Goal: Communication & Community: Answer question/provide support

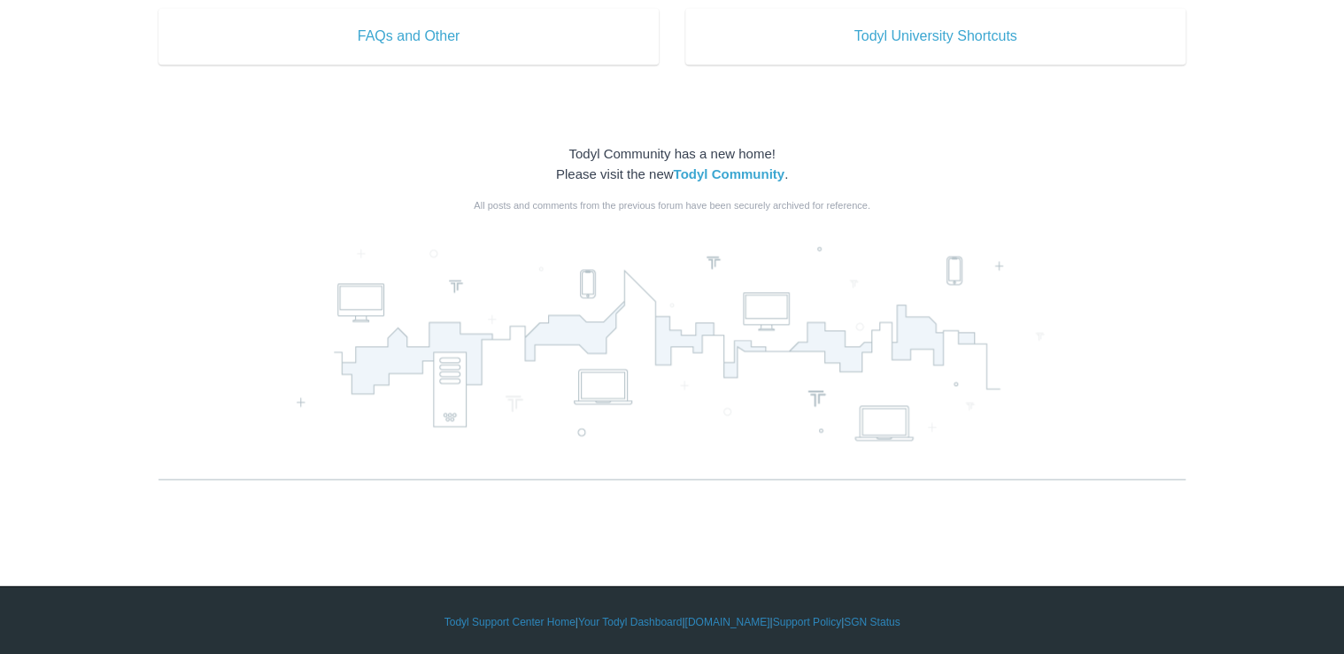
scroll to position [1062, 0]
click at [531, 616] on link "Todyl Support Center Home" at bounding box center [509, 622] width 131 height 16
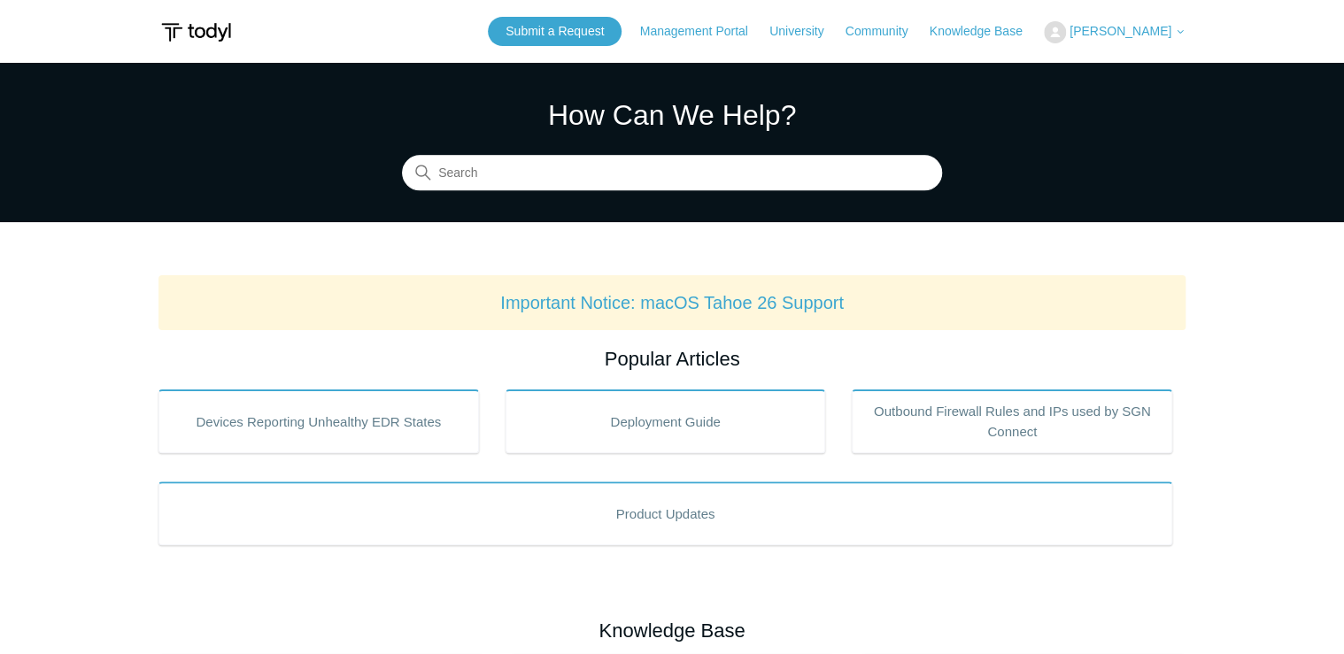
click at [1132, 31] on span "[PERSON_NAME]" at bounding box center [1121, 31] width 102 height 14
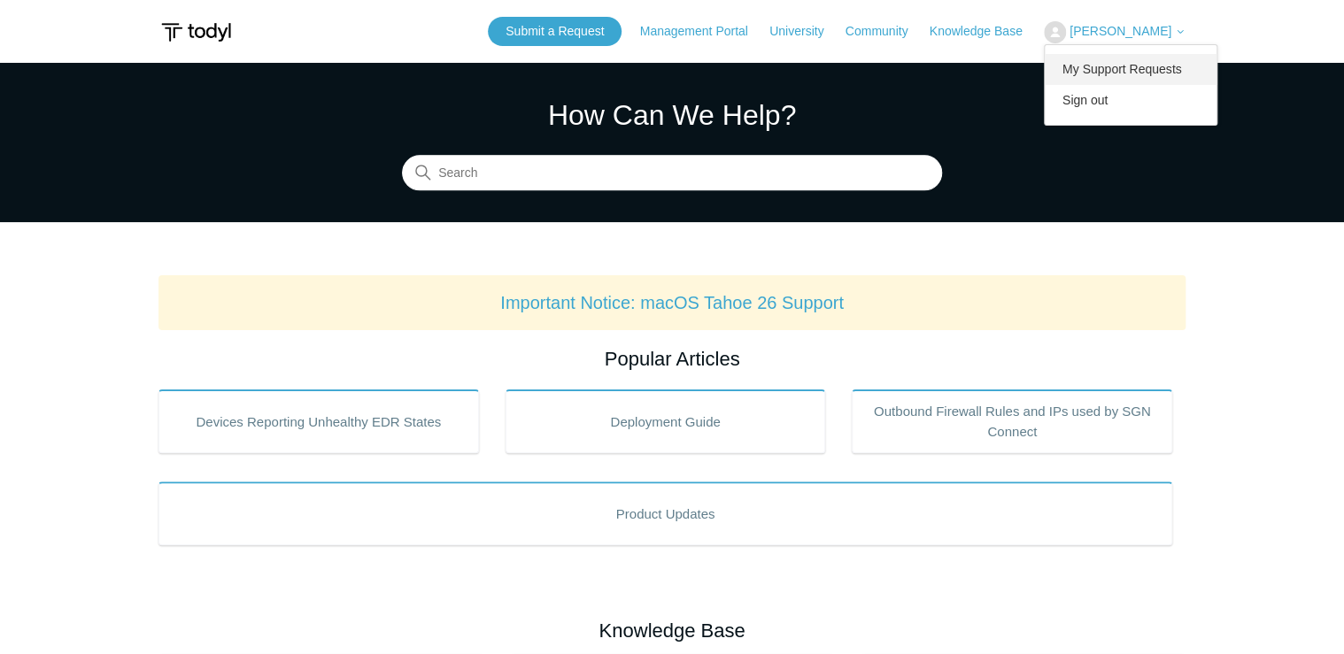
click at [1137, 63] on link "My Support Requests" at bounding box center [1131, 69] width 173 height 31
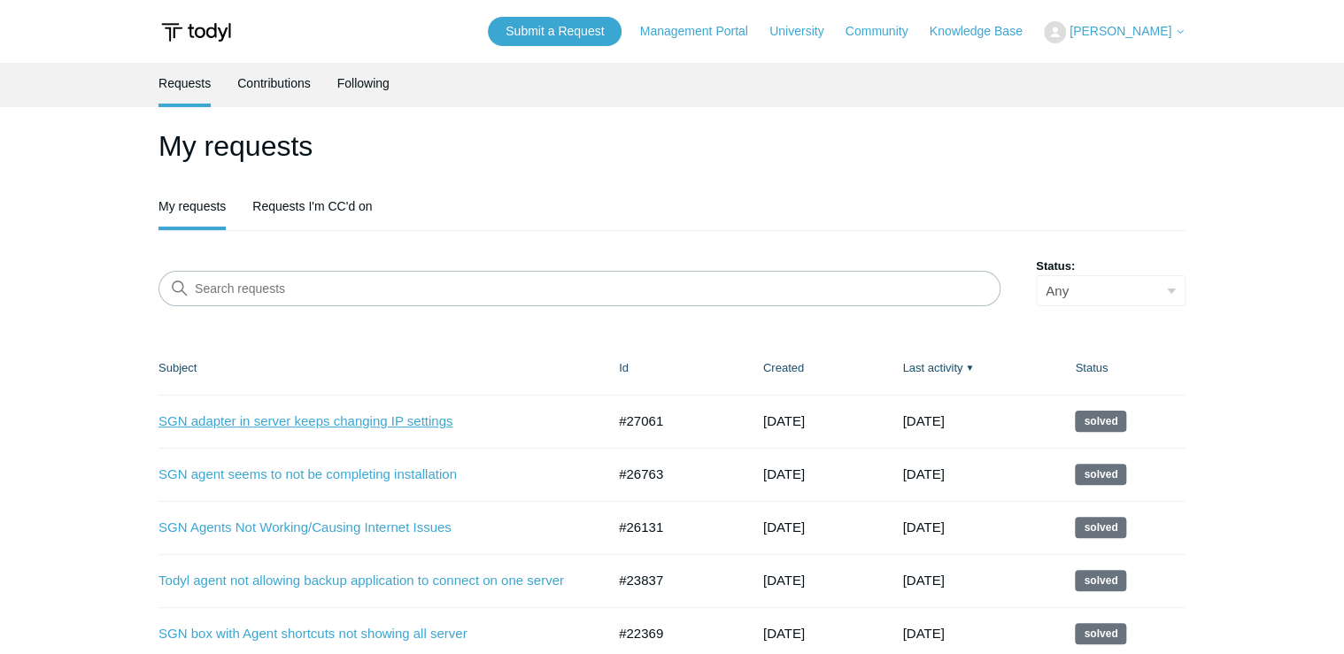
click at [284, 418] on link "SGN adapter in server keeps changing IP settings" at bounding box center [368, 422] width 421 height 20
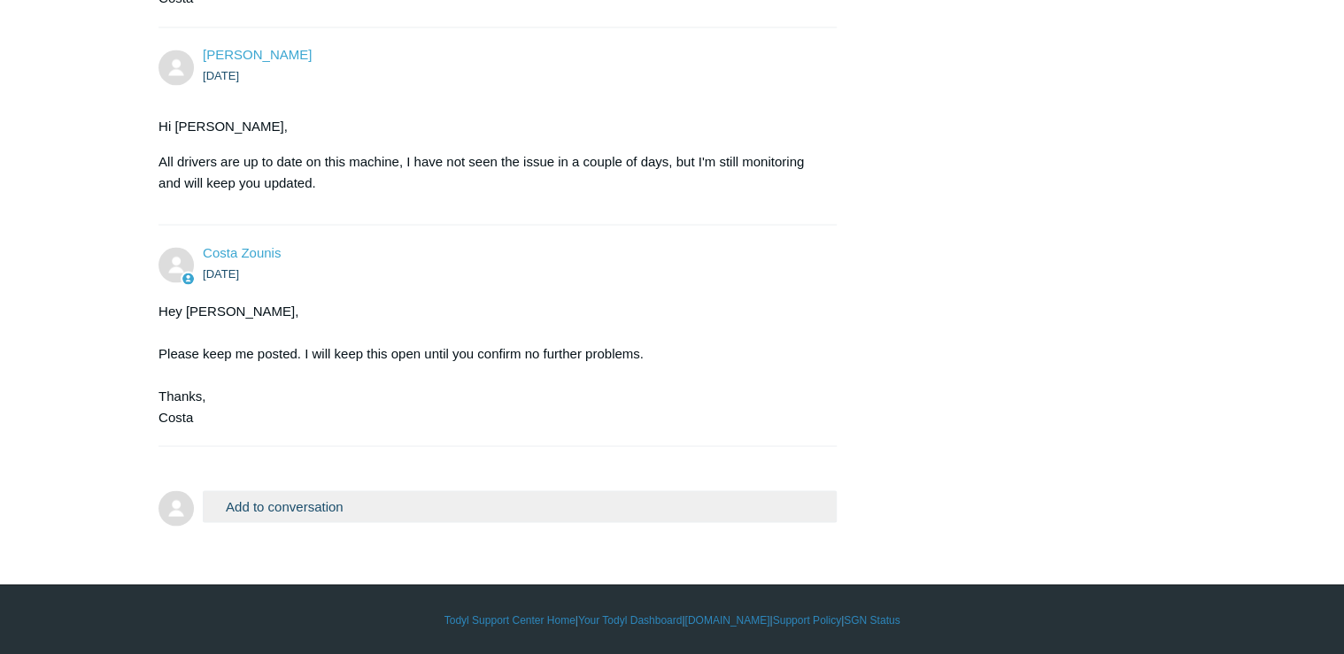
scroll to position [1569, 0]
click at [255, 504] on button "Add to conversation" at bounding box center [520, 505] width 634 height 31
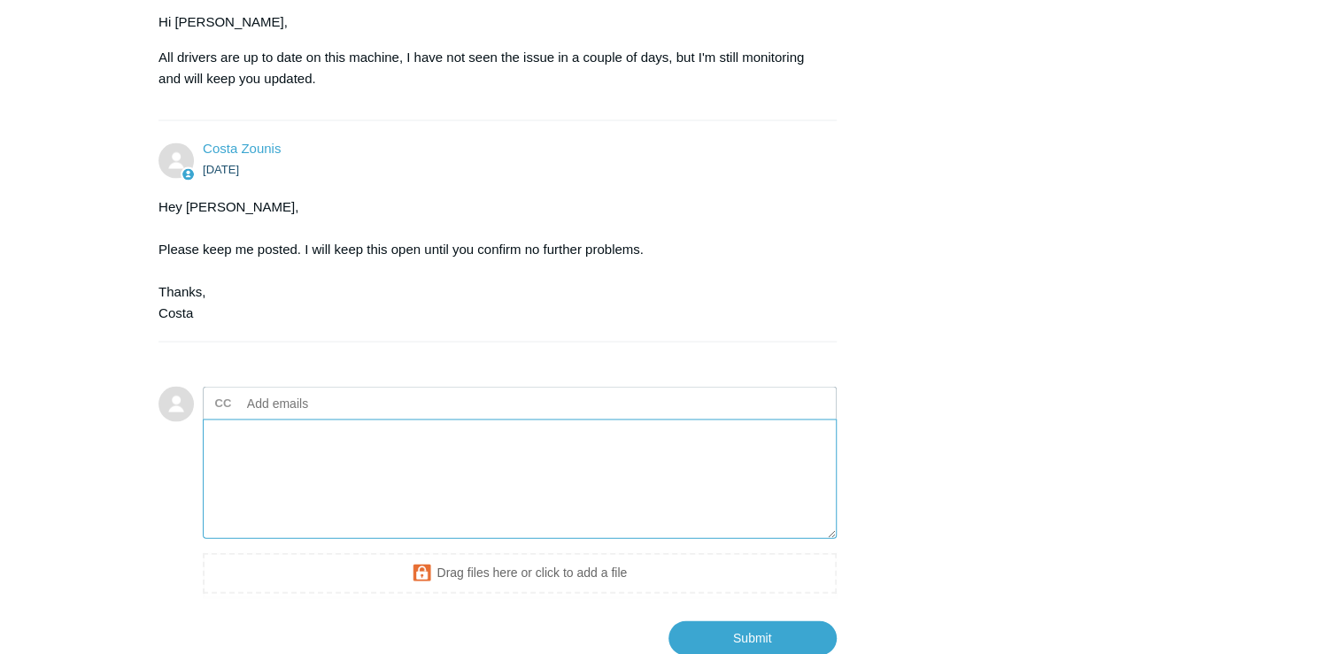
scroll to position [1656, 0]
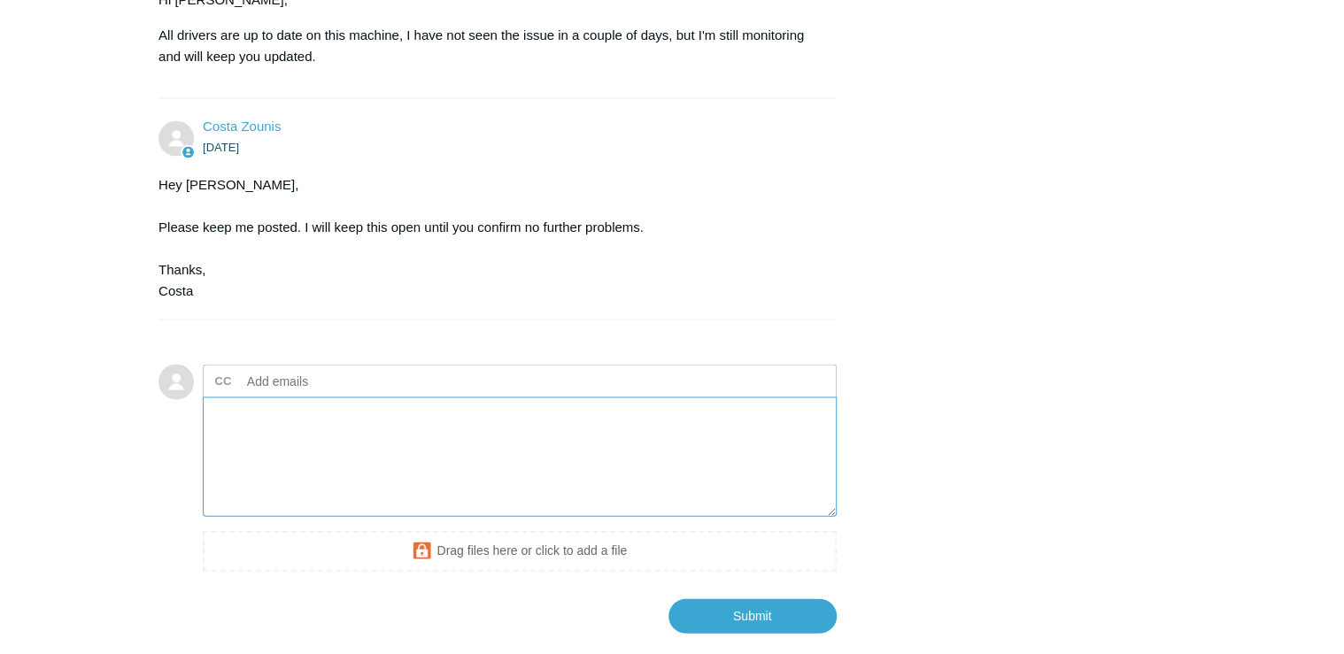
click at [282, 469] on textarea "Add your reply" at bounding box center [520, 457] width 634 height 120
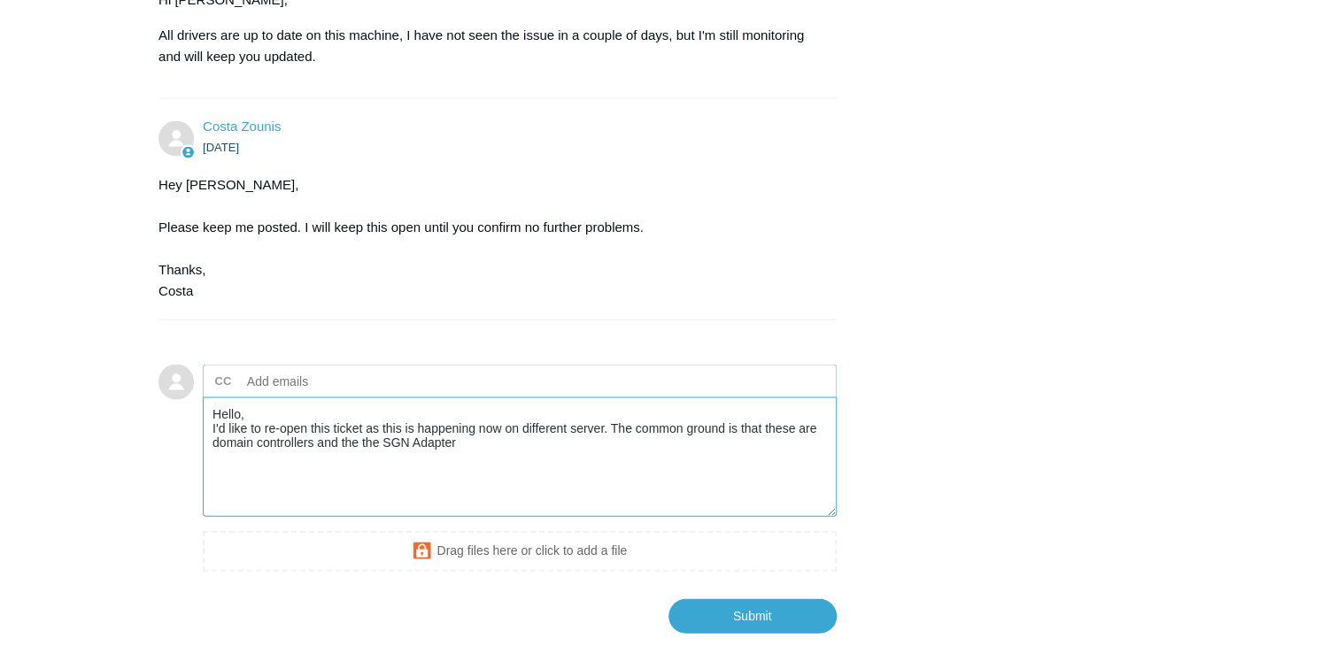
click at [490, 498] on textarea "Hello, I'd like to re-open this ticket as this is happening now on different se…" at bounding box center [520, 457] width 634 height 120
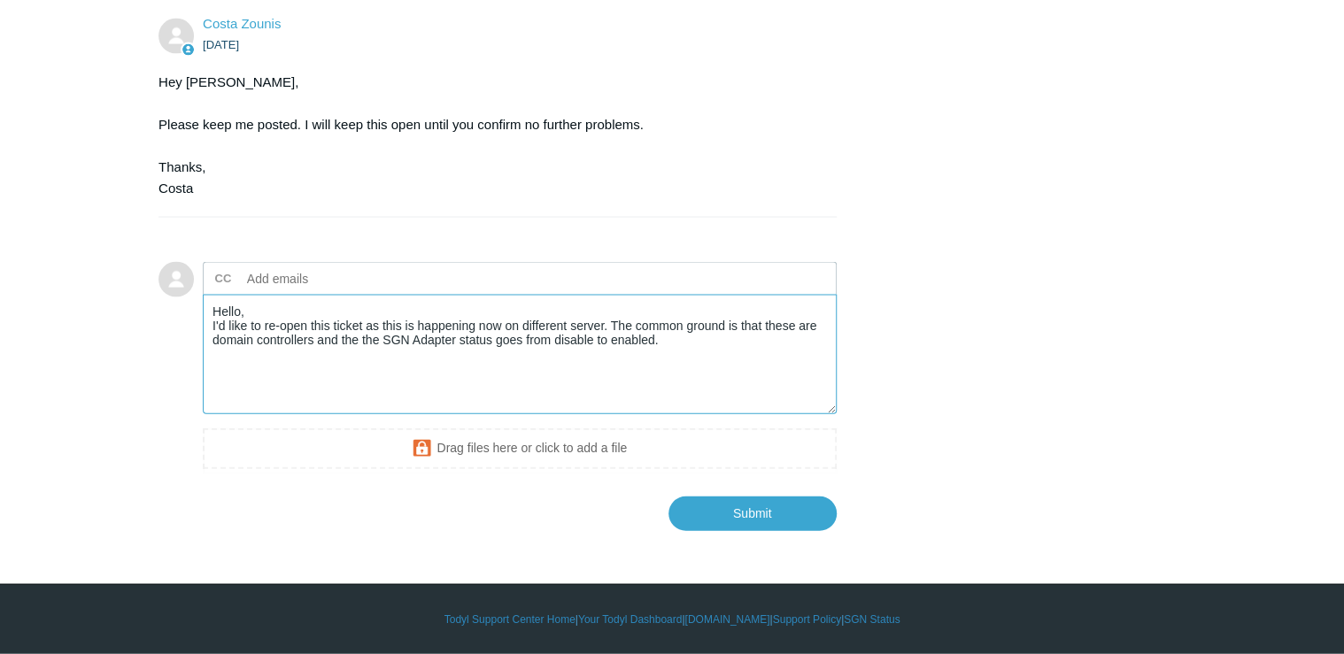
scroll to position [1797, 0]
drag, startPoint x: 602, startPoint y: 323, endPoint x: 645, endPoint y: 372, distance: 65.2
click at [602, 324] on textarea "Hello, I'd like to re-open this ticket as this is happening now on different se…" at bounding box center [520, 355] width 634 height 120
click at [382, 340] on textarea "Hello, I'd like to re-open this ticket as this is happening now on different se…" at bounding box center [520, 355] width 634 height 120
click at [572, 332] on textarea "Hello, I'd like to re-open this ticket as this is happening now on different se…" at bounding box center [520, 355] width 634 height 120
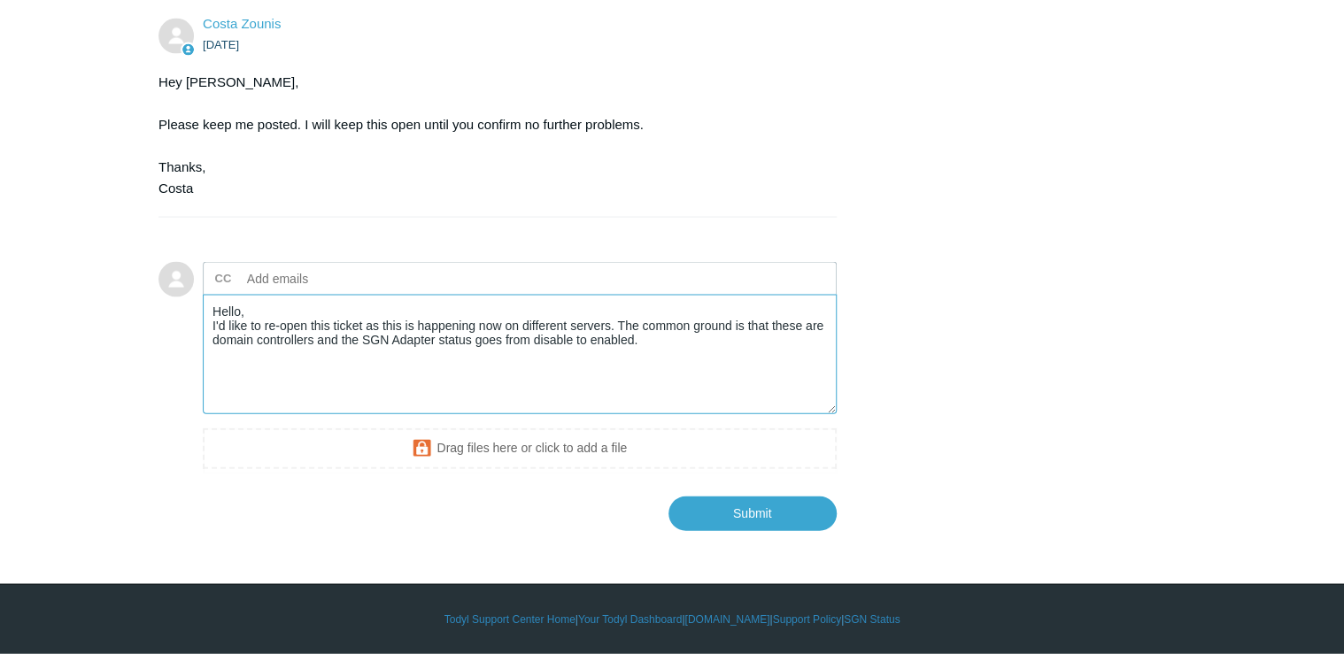
click at [572, 340] on textarea "Hello, I'd like to re-open this ticket as this is happening now on different se…" at bounding box center [520, 355] width 634 height 120
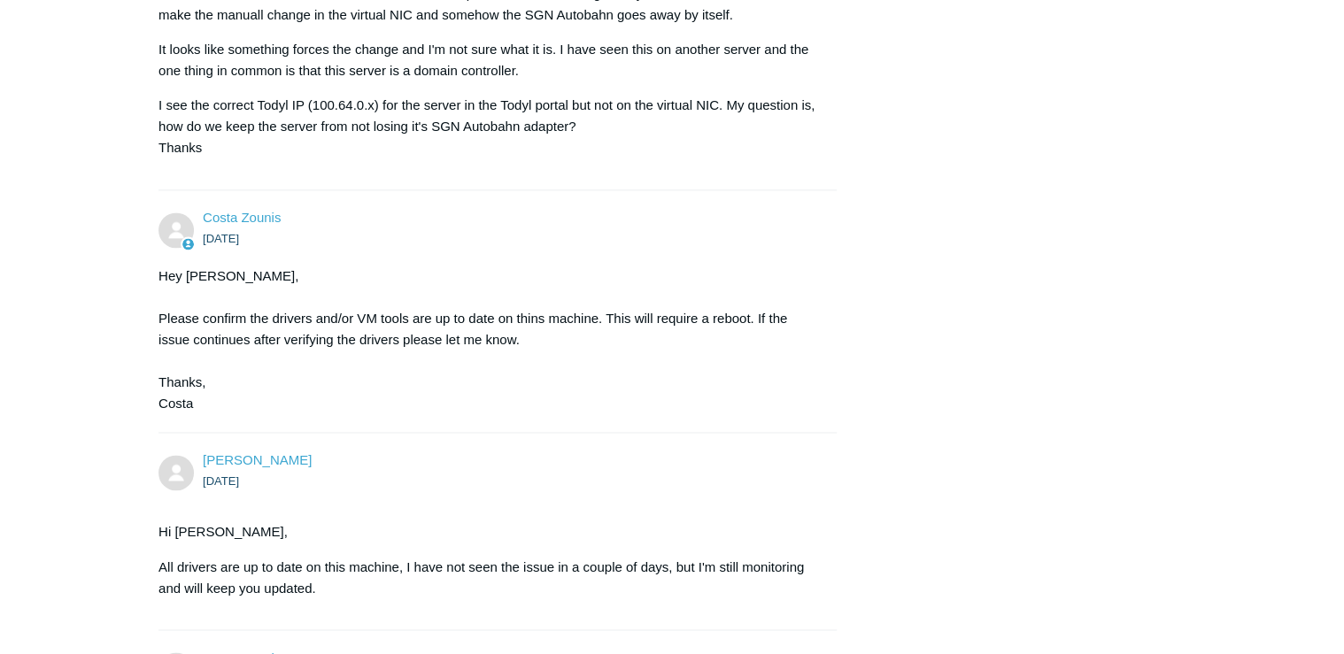
scroll to position [1018, 0]
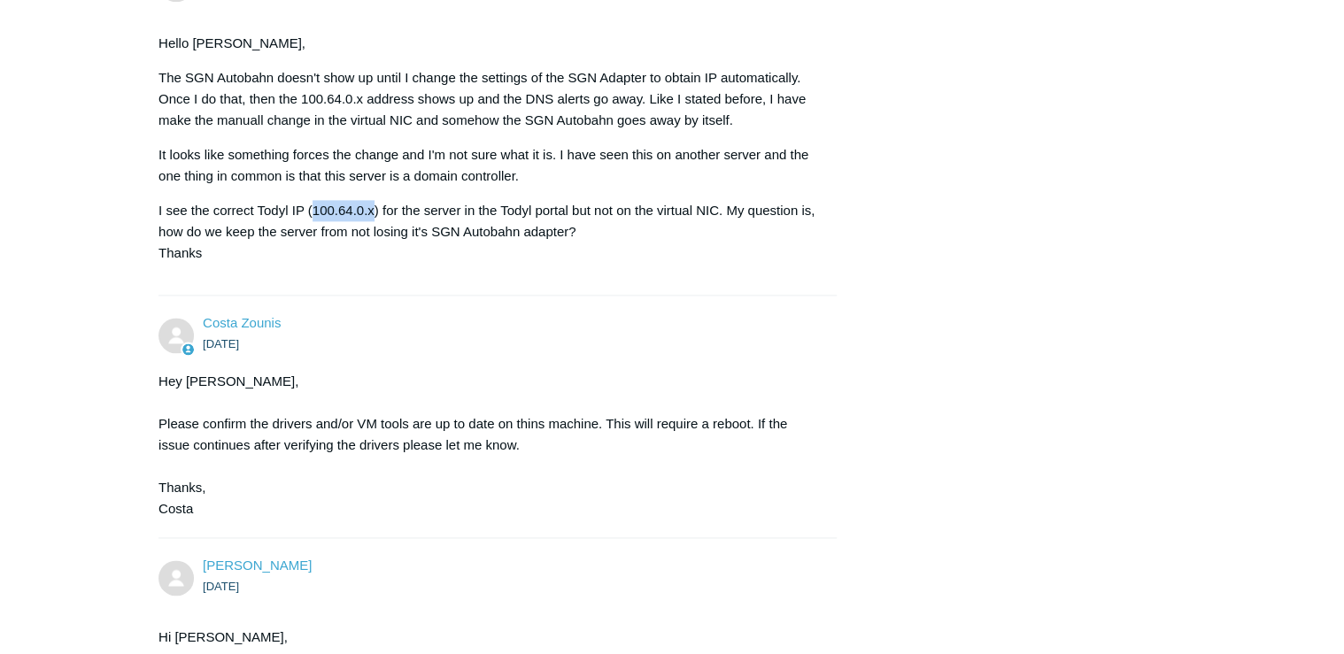
drag, startPoint x: 312, startPoint y: 251, endPoint x: 373, endPoint y: 244, distance: 61.4
click at [373, 244] on p "I see the correct Todyl IP (100.64.0.x) for the server in the Todyl portal but …" at bounding box center [488, 232] width 660 height 64
drag, startPoint x: 373, startPoint y: 244, endPoint x: 360, endPoint y: 253, distance: 15.2
copy p "100.64.0.x"
click at [862, 344] on div "How would you rate the support you received? Good, I'm satisfied Bad, I'm unsat…" at bounding box center [671, 254] width 1027 height 2033
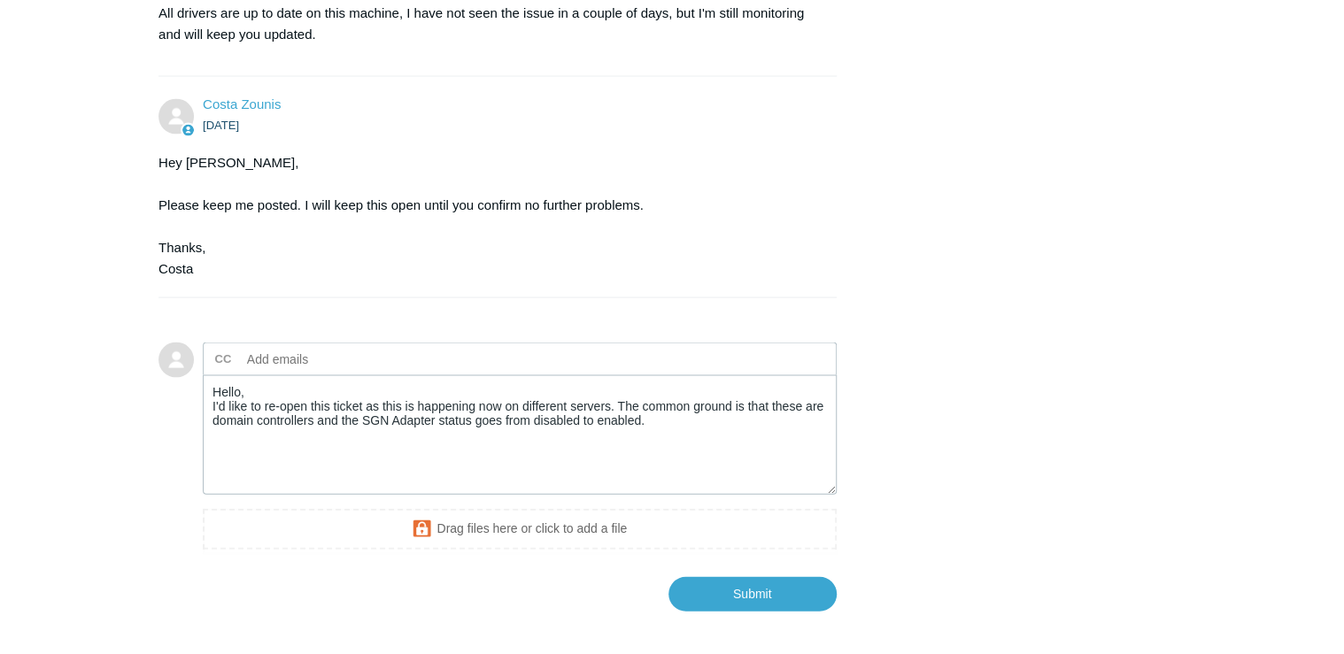
scroll to position [1726, 0]
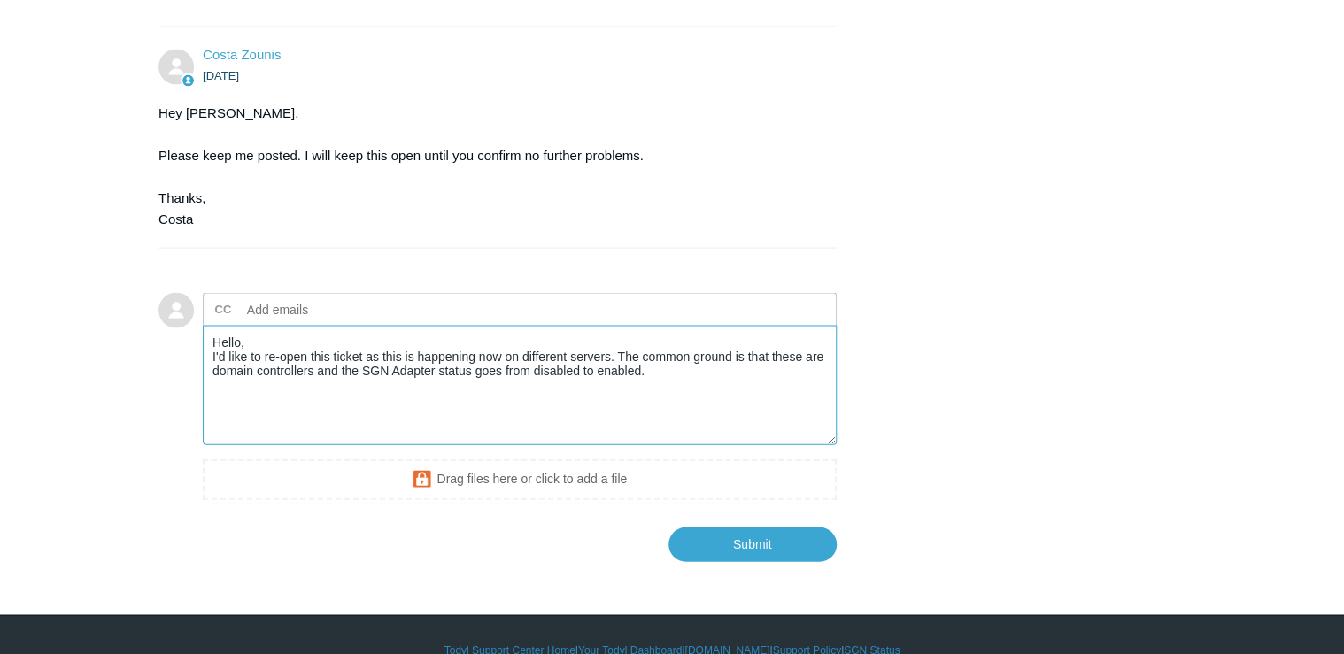
click at [657, 419] on textarea "Hello, I'd like to re-open this ticket as this is happening now on different se…" at bounding box center [520, 386] width 634 height 120
paste textarea "100.64.0.x"
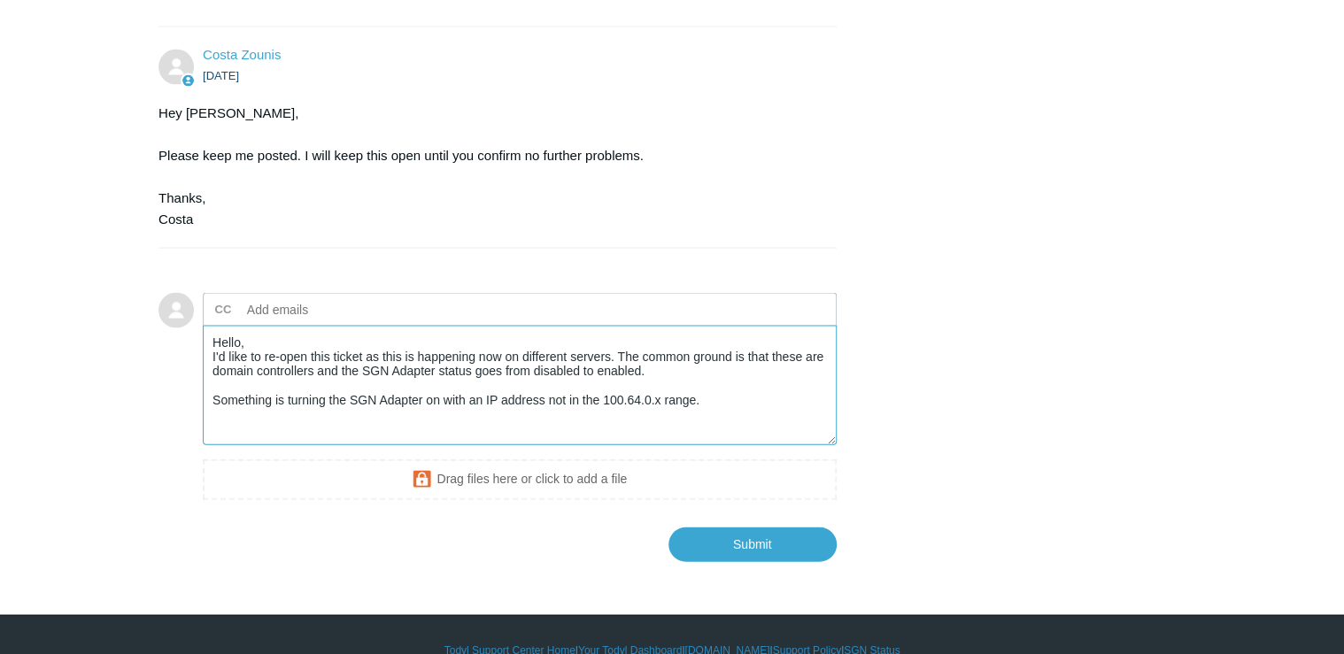
drag, startPoint x: 716, startPoint y: 447, endPoint x: 750, endPoint y: 447, distance: 33.6
click at [716, 445] on textarea "Hello, I'd like to re-open this ticket as this is happening now on different se…" at bounding box center [520, 386] width 634 height 120
click at [725, 443] on textarea "Hello, I'd like to re-open this ticket as this is happening now on different se…" at bounding box center [520, 386] width 634 height 120
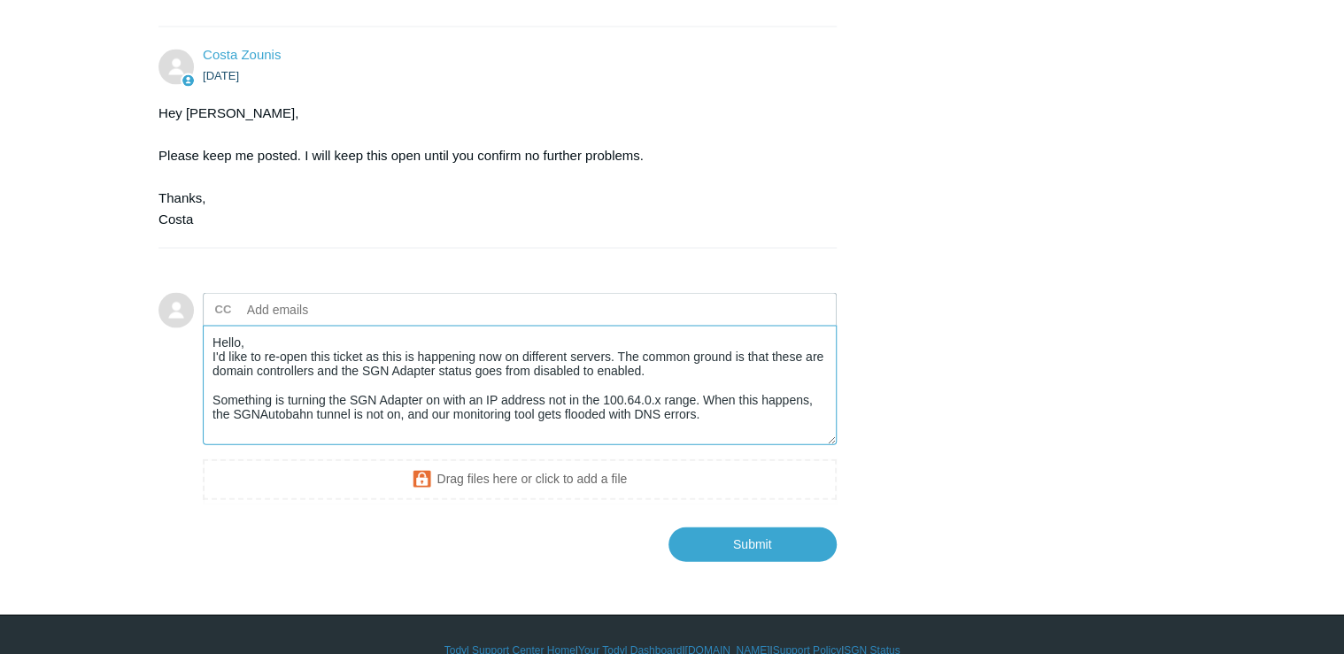
click at [744, 445] on textarea "Hello, I'd like to re-open this ticket as this is happening now on different se…" at bounding box center [520, 386] width 634 height 120
click at [753, 445] on textarea "Hello, I'd like to re-open this ticket as this is happening now on different se…" at bounding box center [520, 386] width 634 height 120
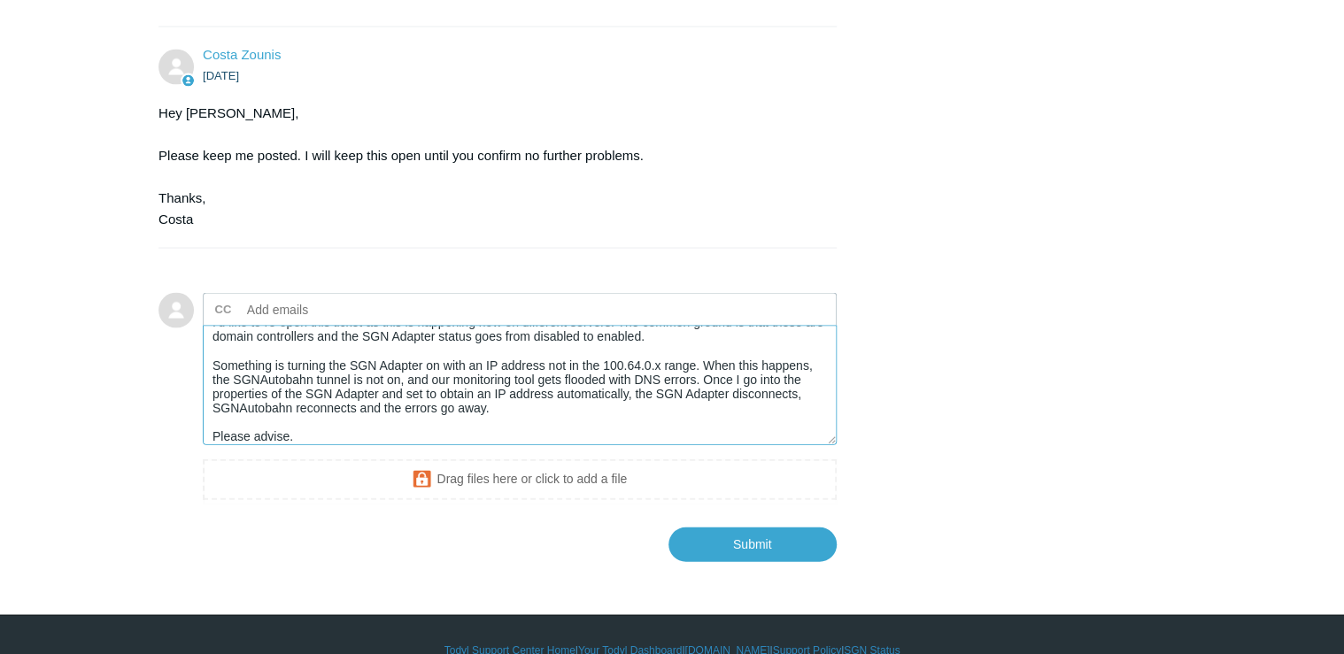
scroll to position [49, 0]
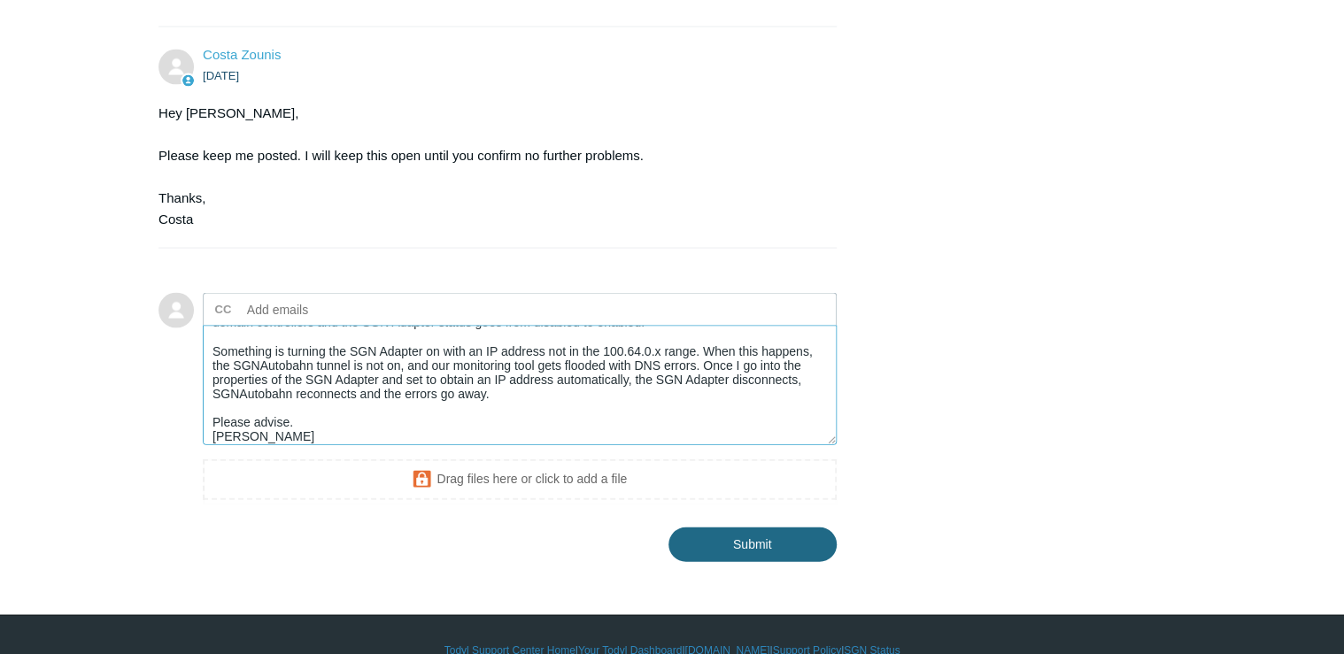
type textarea "Hello, I'd like to re-open this ticket as this is happening now on different se…"
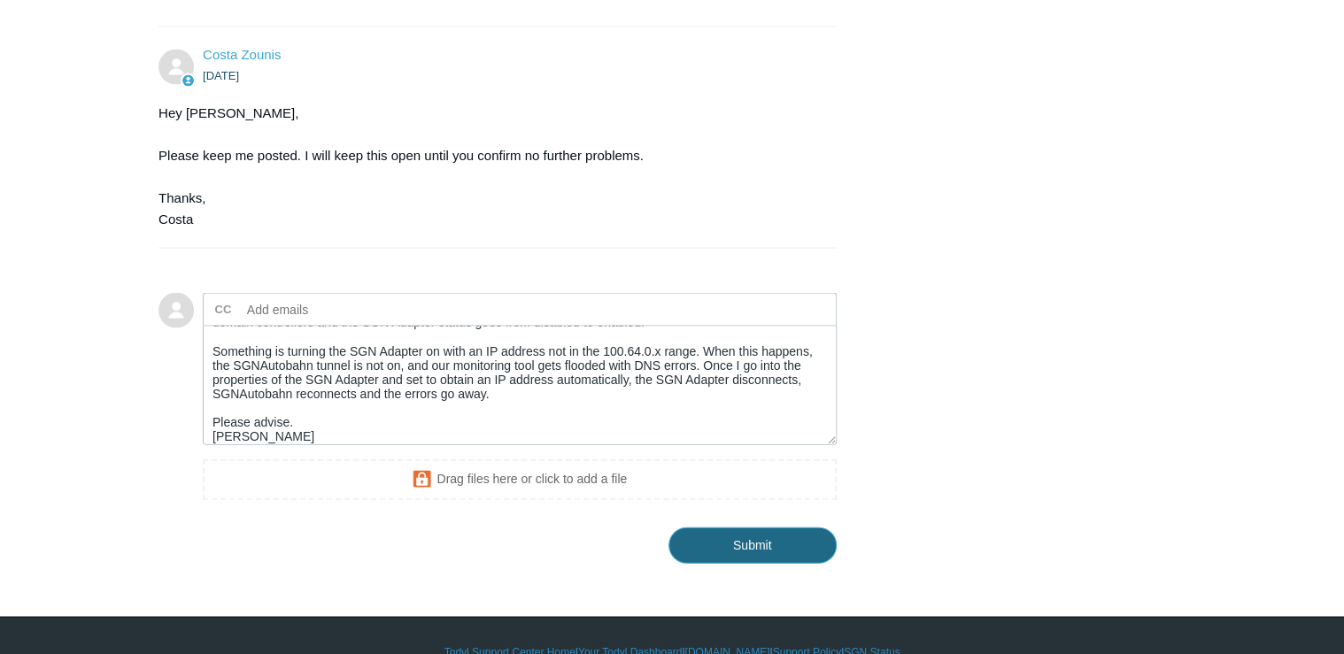
click at [791, 563] on input "Submit" at bounding box center [752, 545] width 168 height 35
